Goal: Task Accomplishment & Management: Manage account settings

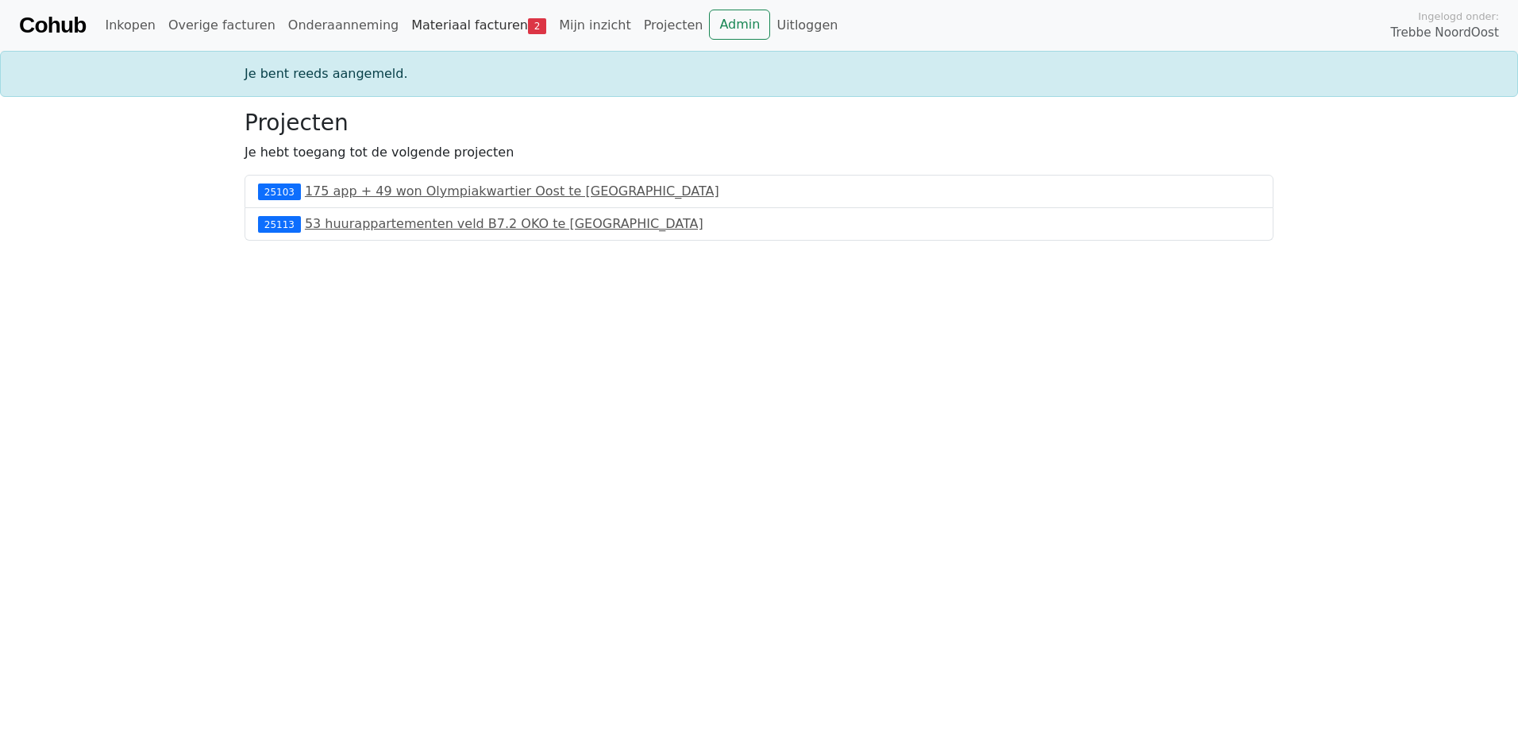
click at [406, 33] on link "Materiaal facturen 2" at bounding box center [479, 26] width 148 height 32
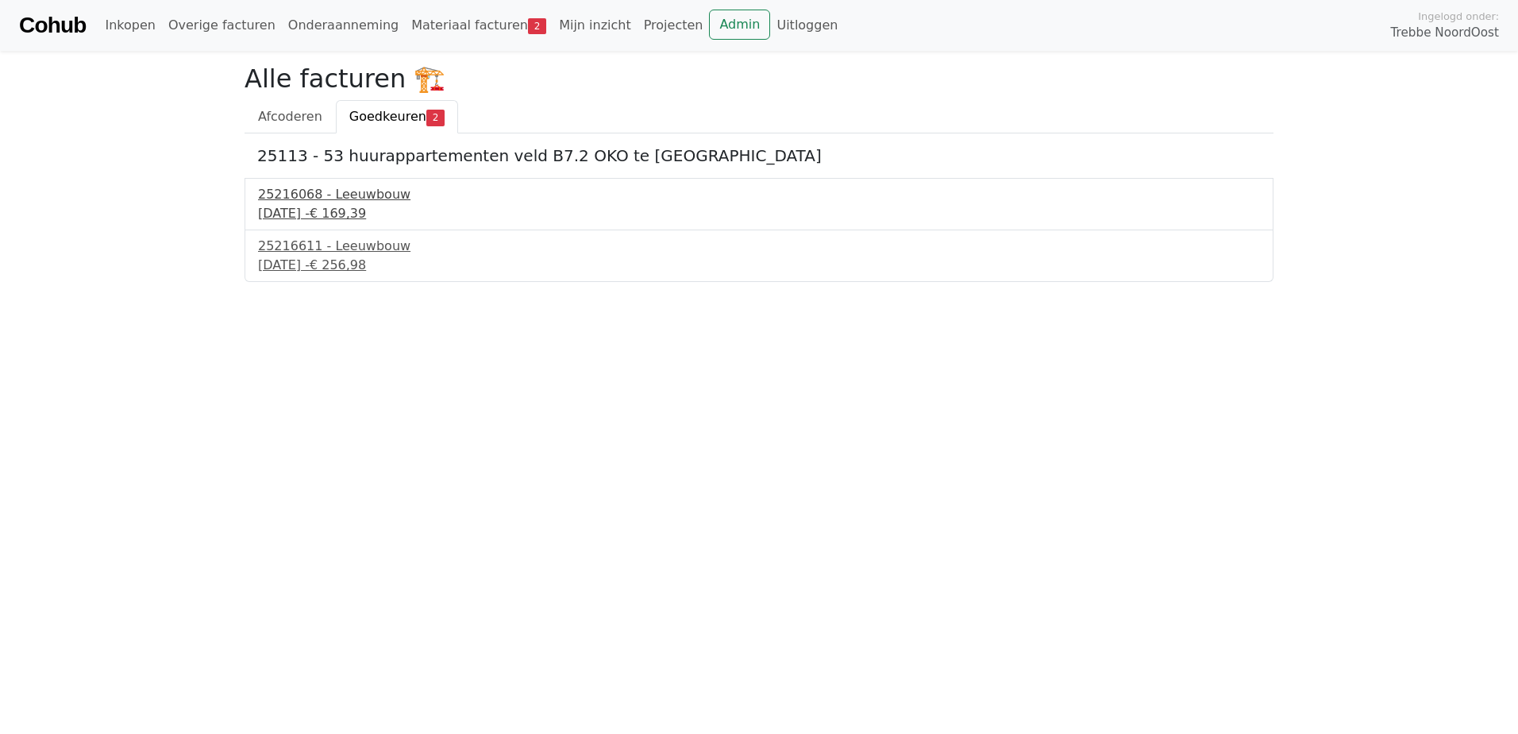
click at [338, 204] on div "23 september 2025 - € 169,39" at bounding box center [759, 213] width 1002 height 19
click at [280, 252] on div "25216611 - Leeuwbouw" at bounding box center [759, 246] width 1002 height 19
click at [287, 107] on link "Afcoderen" at bounding box center [290, 116] width 91 height 33
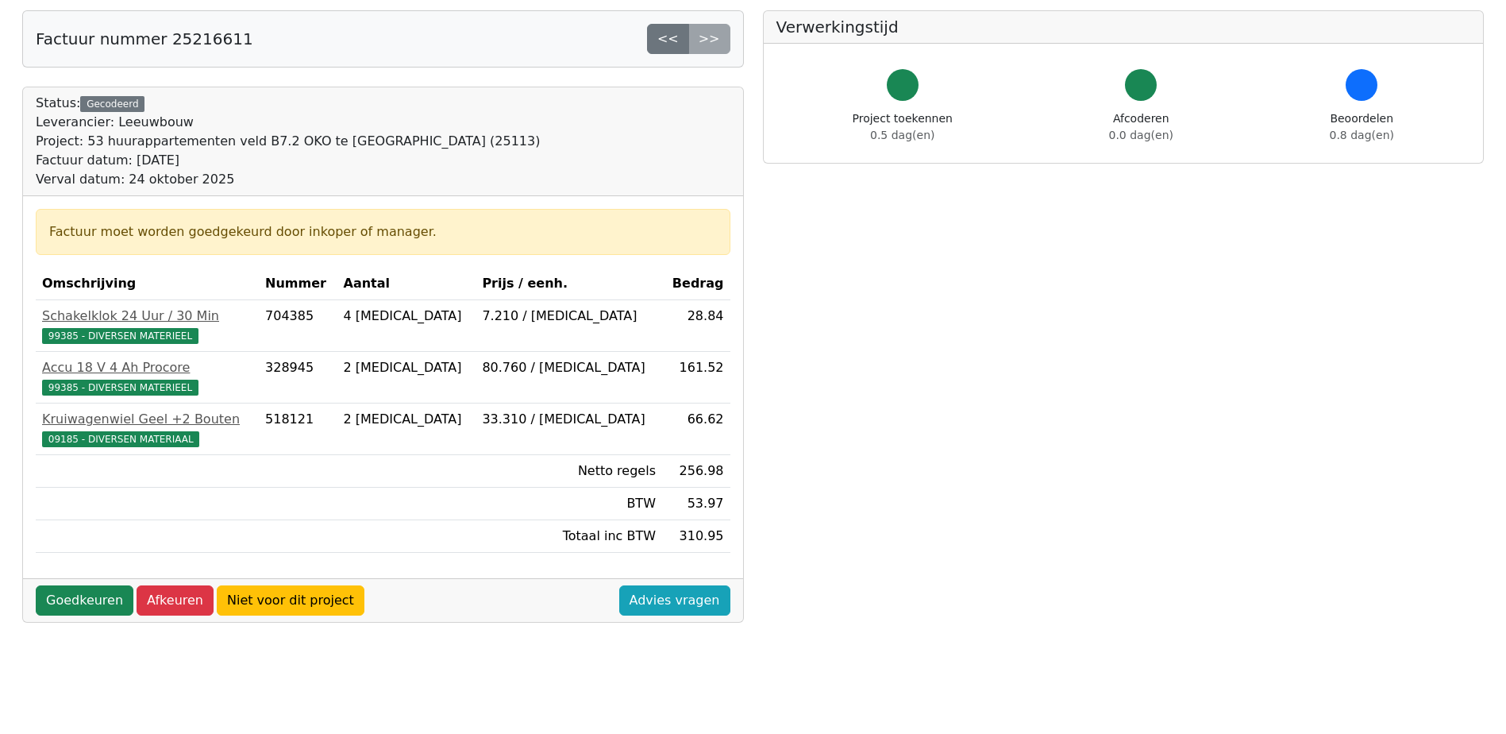
scroll to position [79, 0]
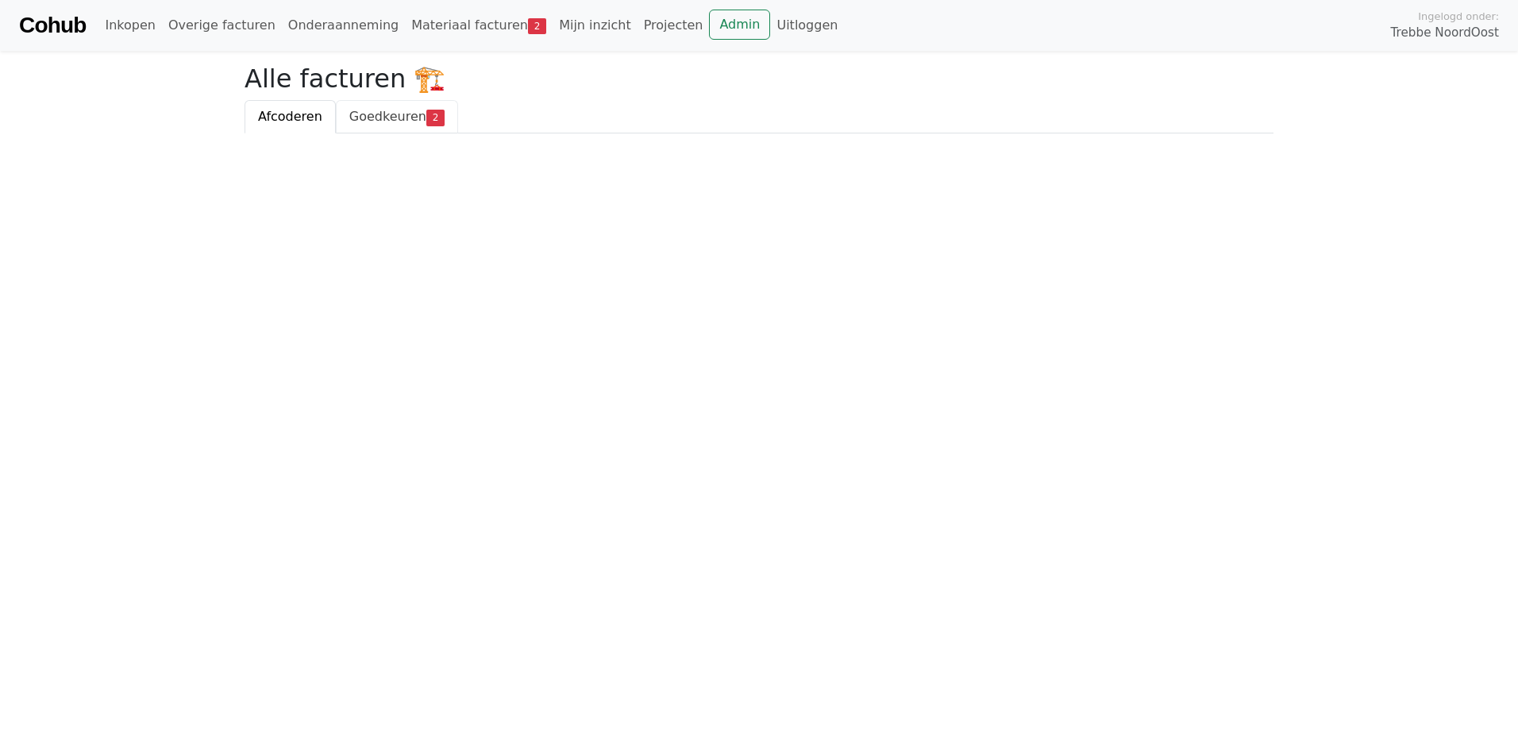
click at [372, 120] on span "Goedkeuren" at bounding box center [387, 116] width 77 height 15
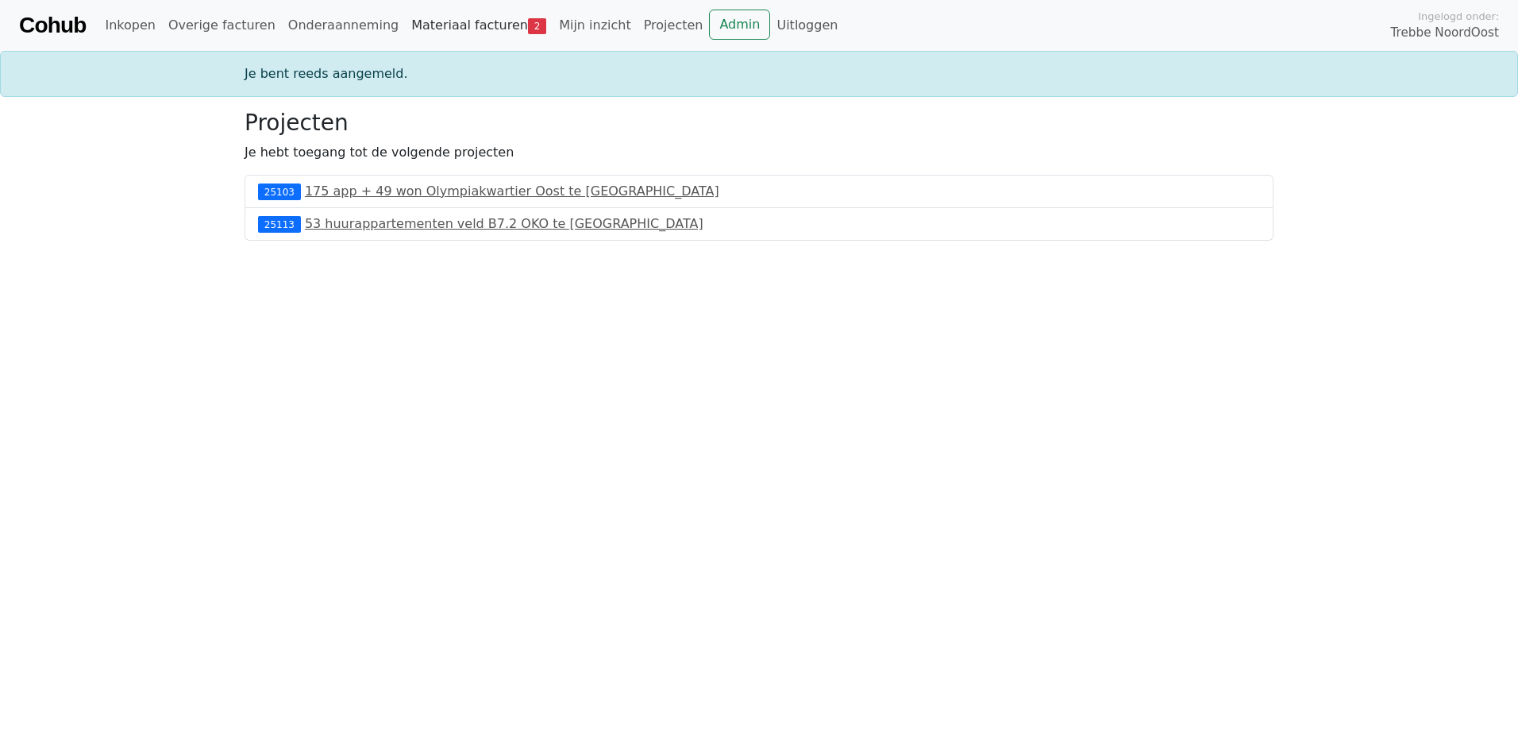
click at [405, 20] on link "Materiaal facturen 2" at bounding box center [479, 26] width 148 height 32
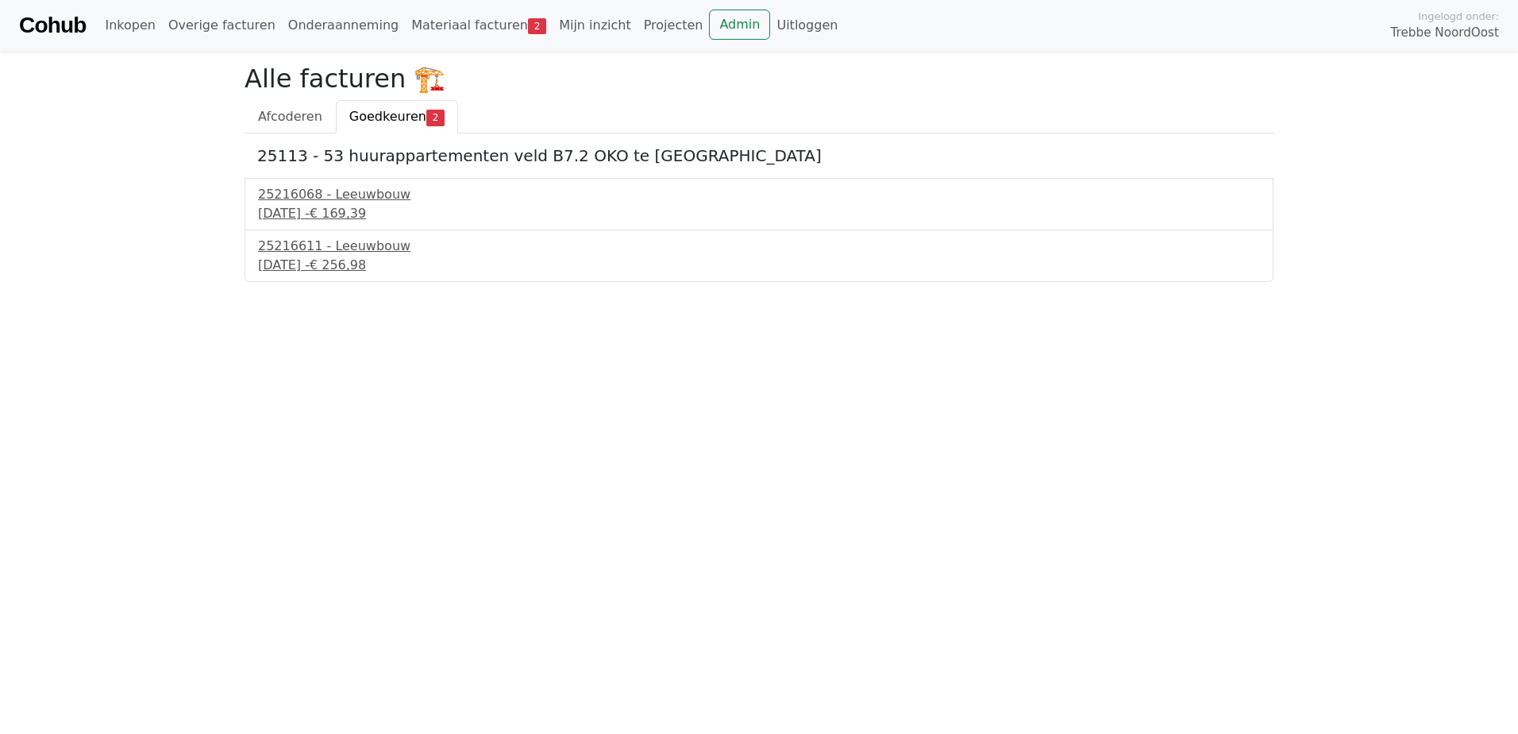
click at [314, 282] on html "Cohub Inkopen Overige facturen Onderaanneming Materiaal facturen 2 Mijn inzicht…" at bounding box center [759, 141] width 1518 height 282
